Goal: Participate in discussion: Engage in conversation with other users on a specific topic

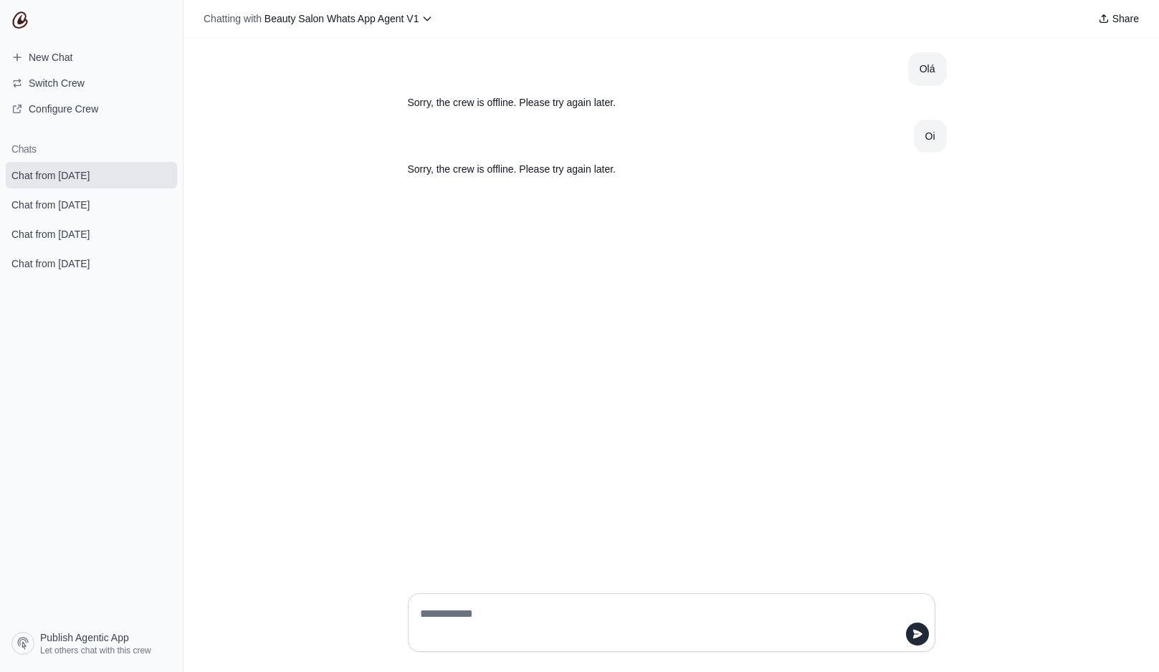
click at [482, 616] on textarea at bounding box center [667, 623] width 500 height 40
type textarea "**"
